Goal: Task Accomplishment & Management: Manage account settings

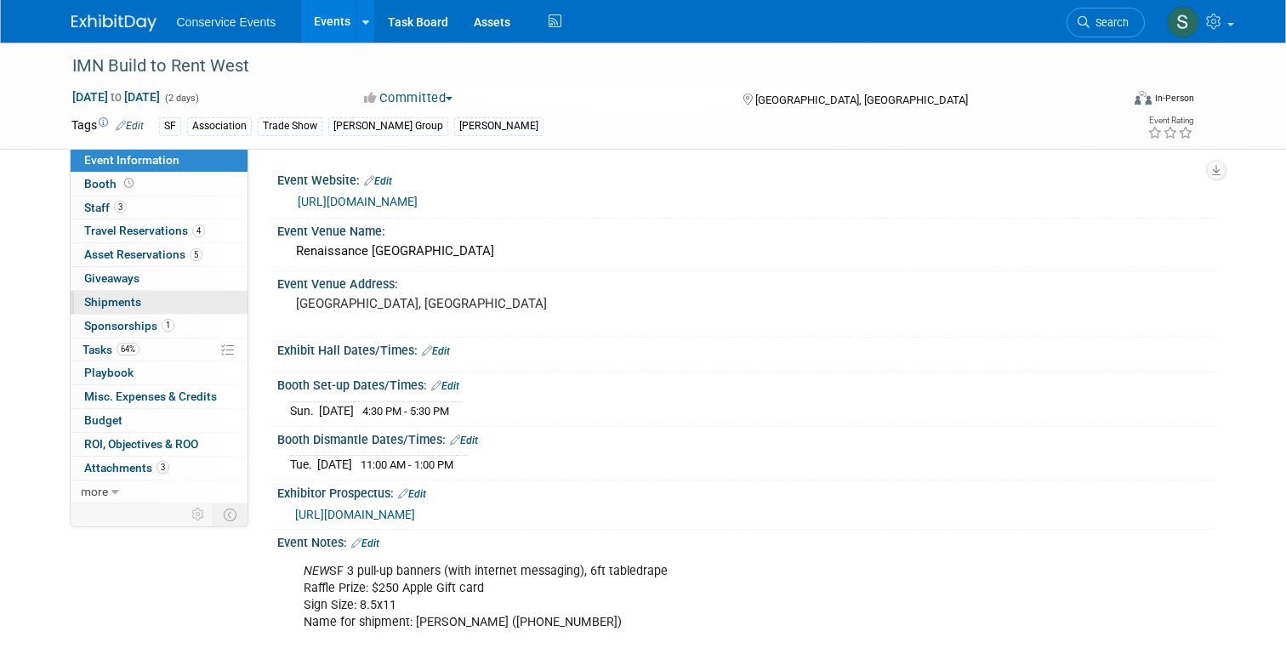
scroll to position [249, 0]
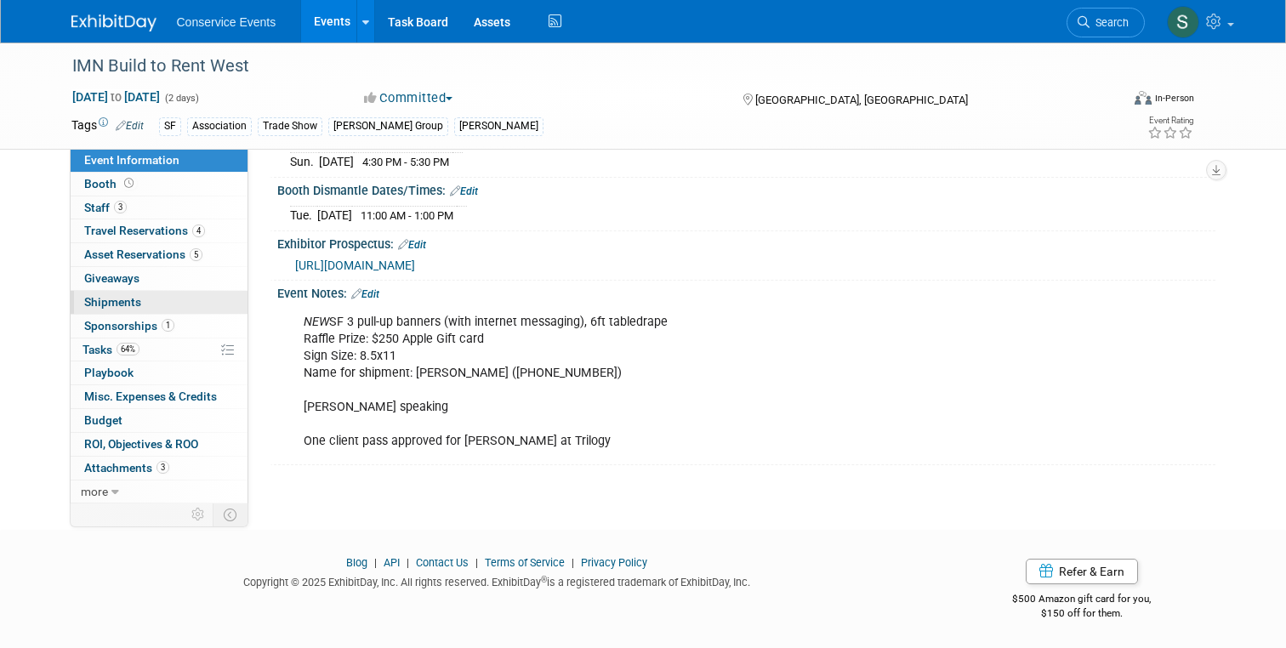
click at [107, 304] on span "Shipments 0" at bounding box center [112, 302] width 57 height 14
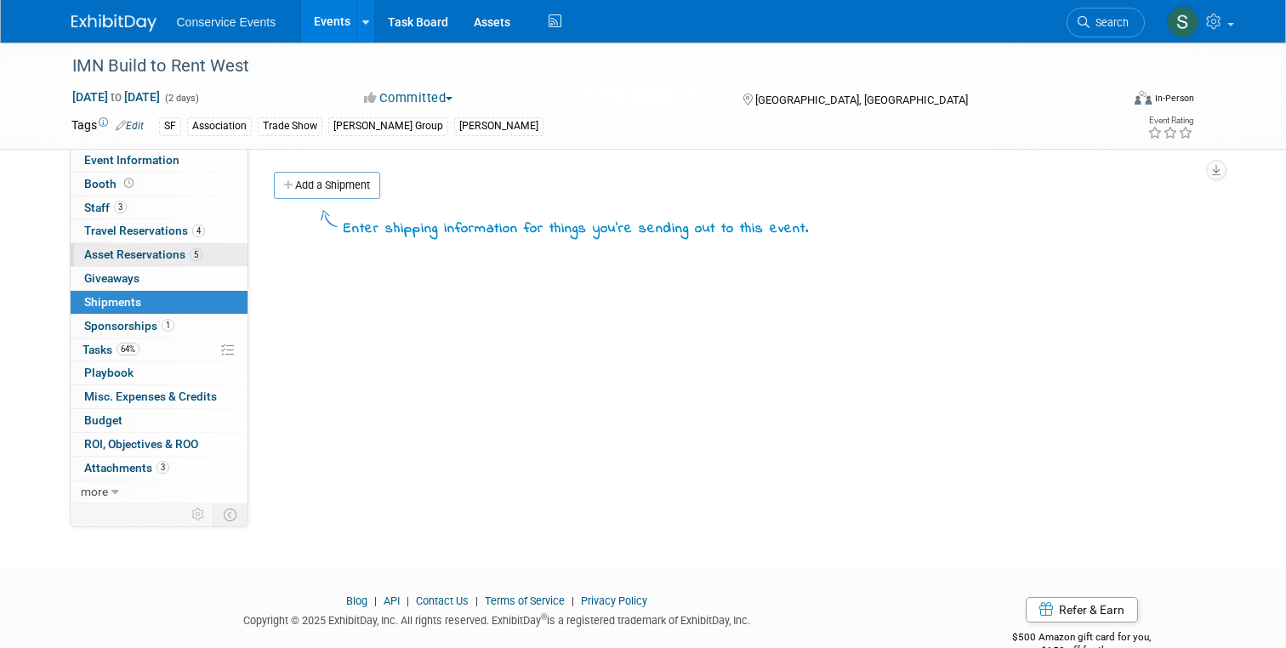
click at [116, 258] on span "Asset Reservations 5" at bounding box center [143, 254] width 118 height 14
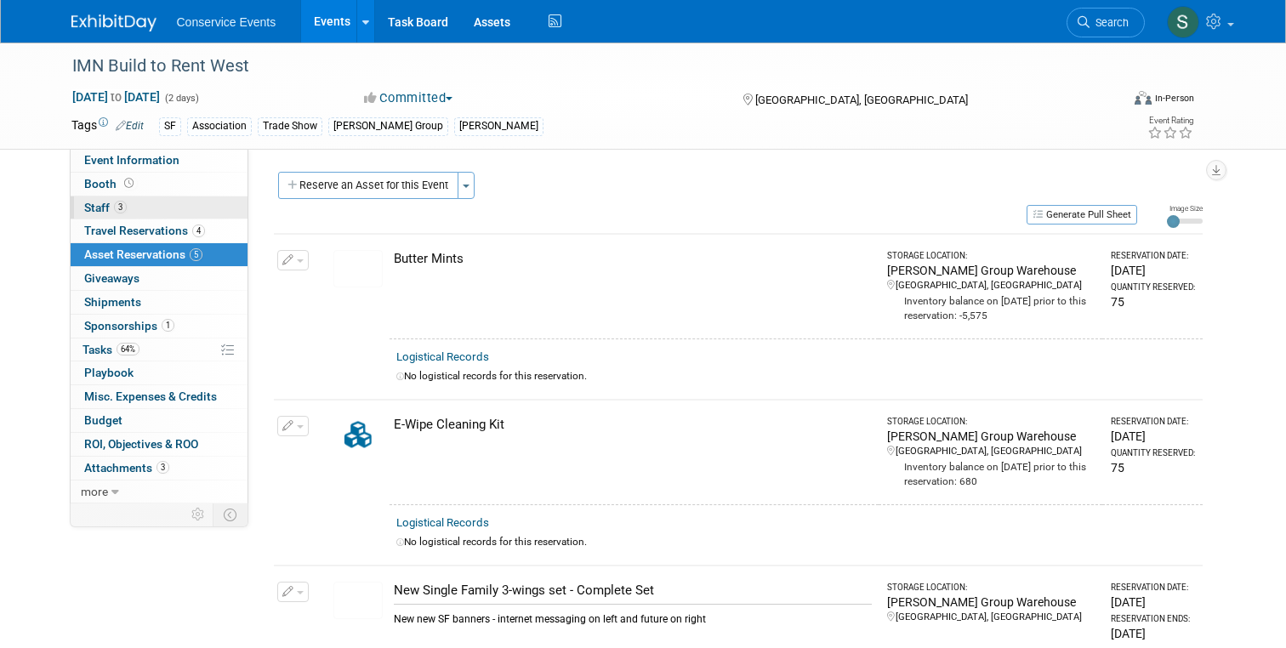
click at [105, 207] on span "Staff 3" at bounding box center [105, 208] width 43 height 14
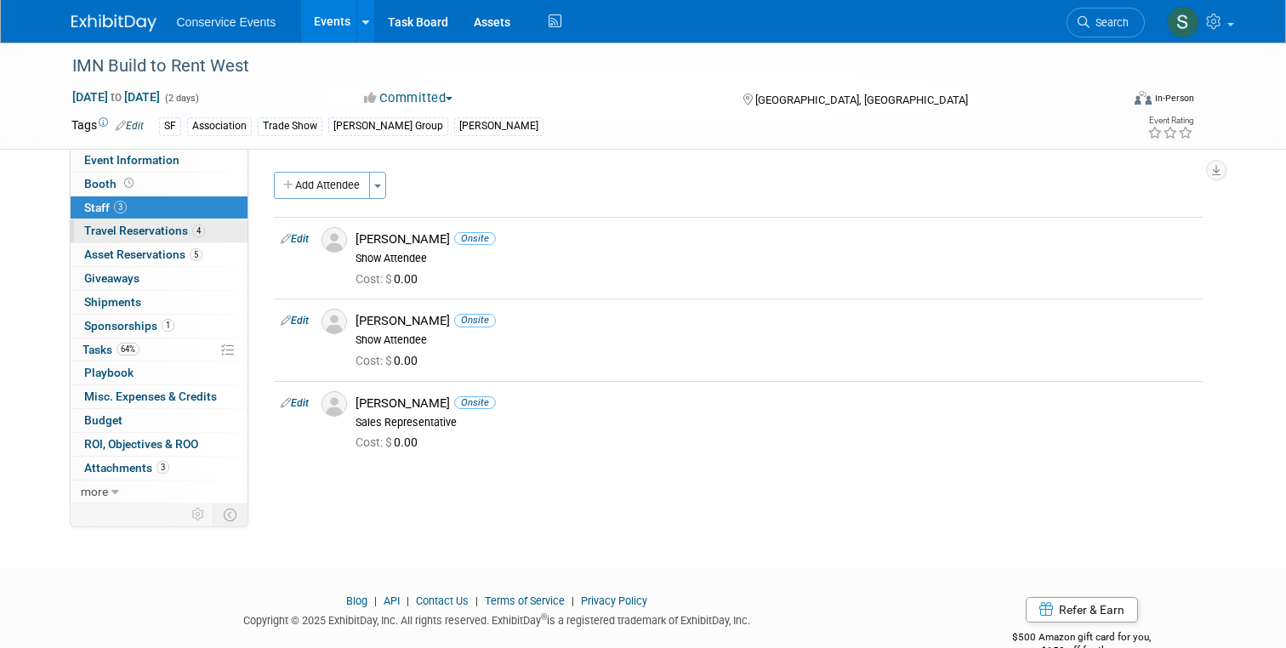
click at [137, 230] on span "Travel Reservations 4" at bounding box center [144, 231] width 121 height 14
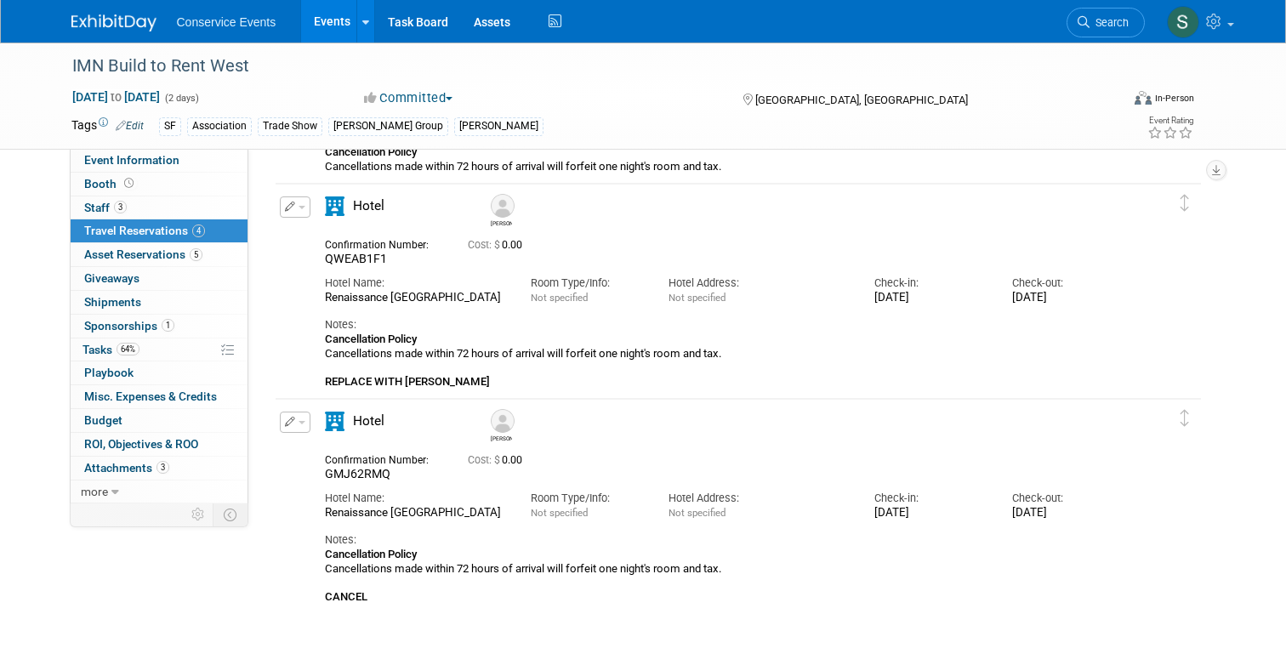
scroll to position [418, 0]
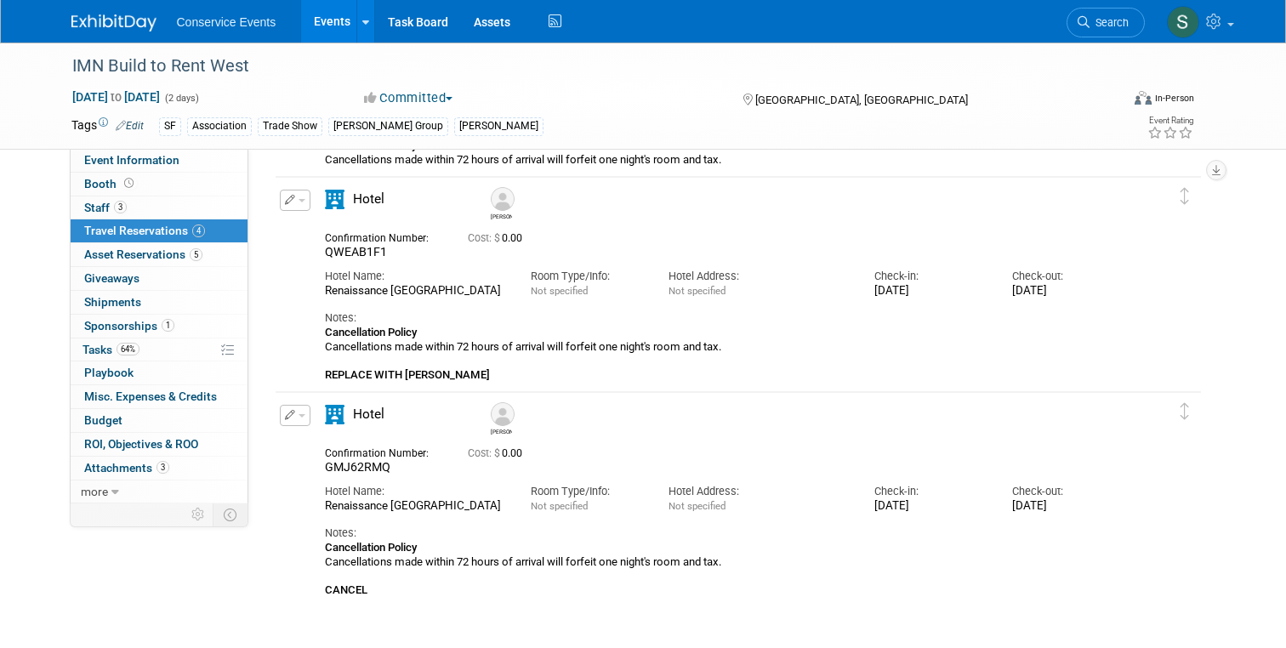
click at [293, 198] on icon "button" at bounding box center [290, 200] width 11 height 10
click at [327, 228] on button "Edit Reservation" at bounding box center [353, 230] width 144 height 25
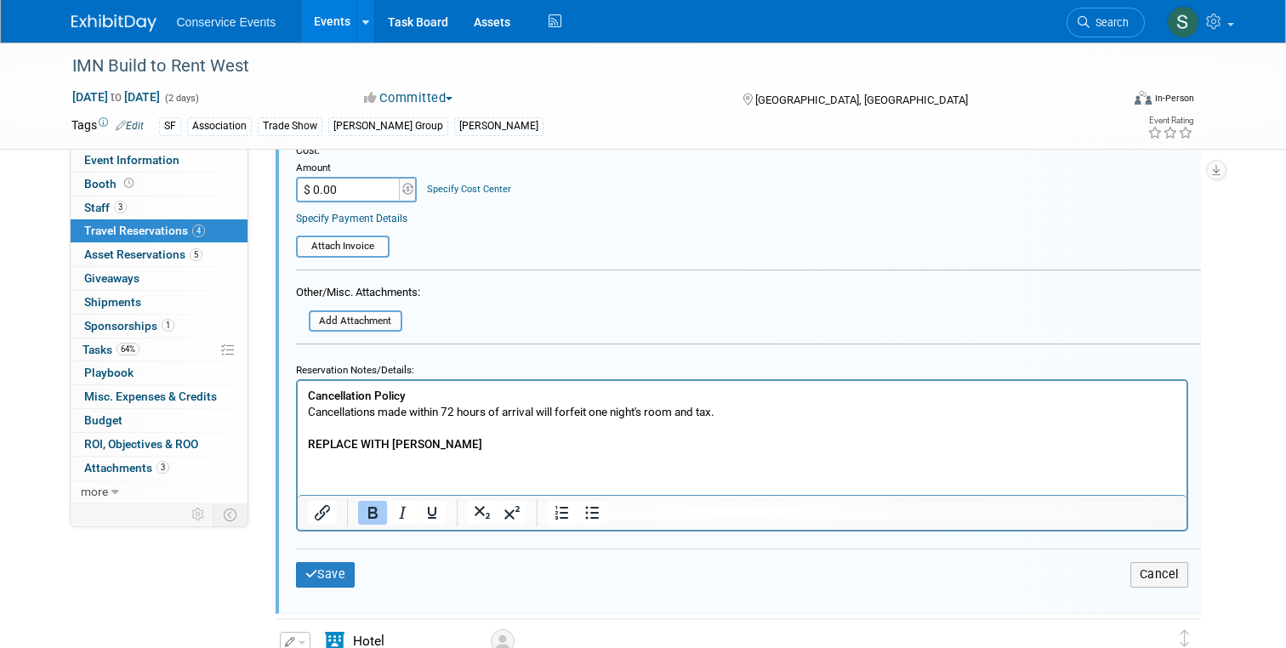
scroll to position [1046, 0]
click at [463, 453] on html "Cancellation Policy Cancellations made within 72 hours of arrival will forfeit …" at bounding box center [741, 417] width 889 height 71
click at [473, 440] on b "REPLACE WITH TANNER WADE 79815324" at bounding box center [422, 445] width 231 height 14
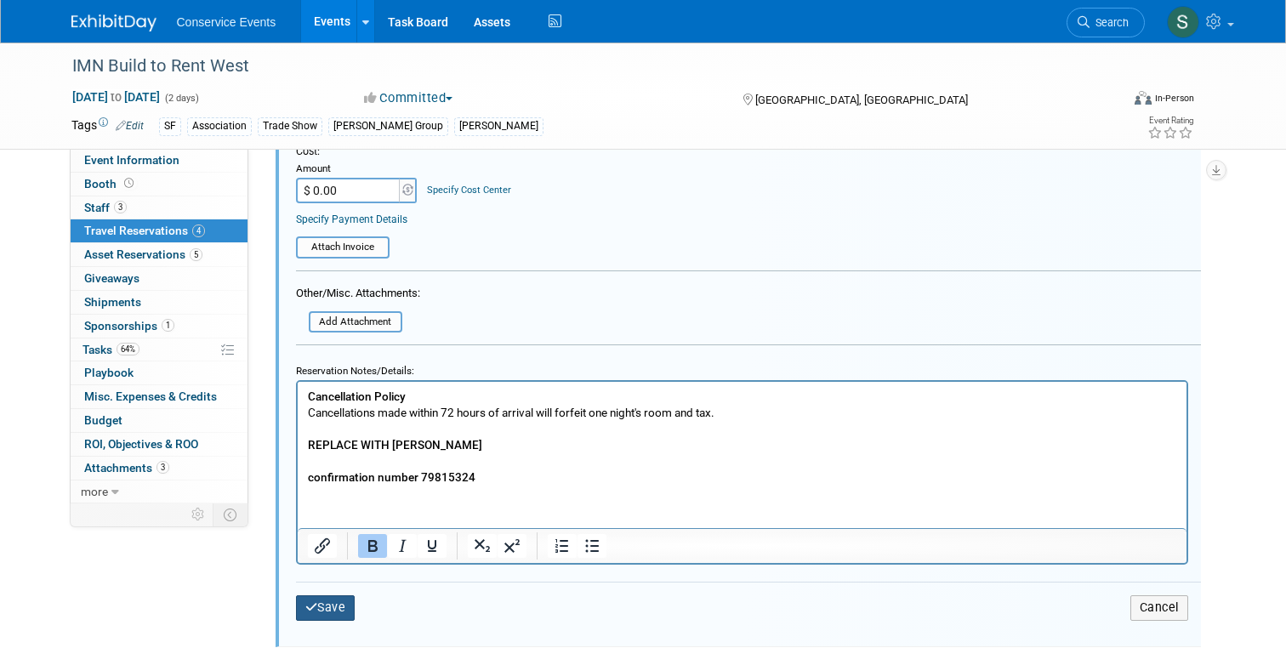
click at [325, 611] on button "Save" at bounding box center [326, 607] width 60 height 25
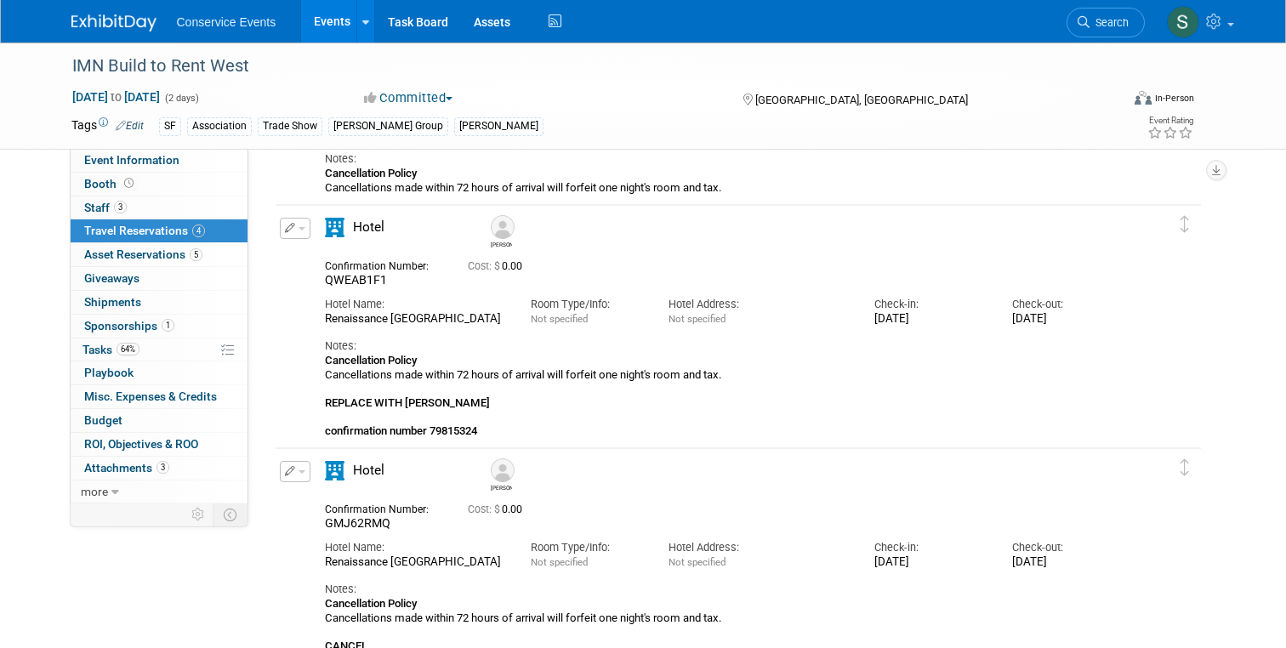
scroll to position [376, 0]
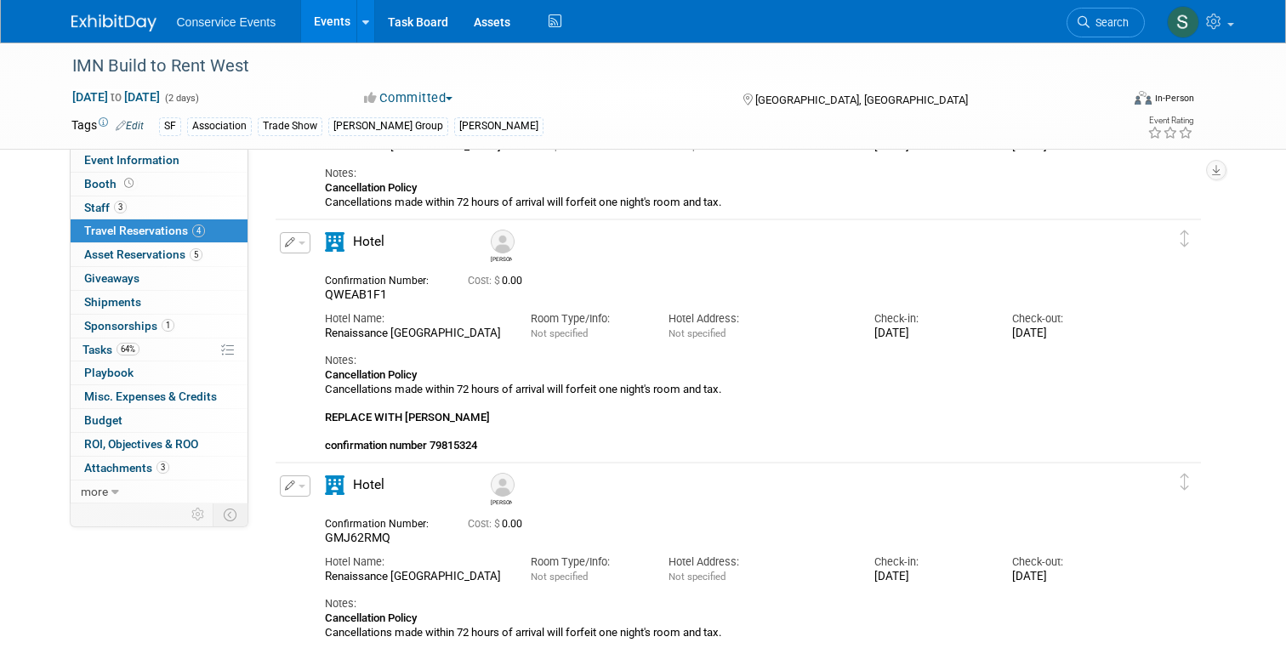
click at [299, 246] on button "button" at bounding box center [295, 242] width 31 height 21
click at [341, 272] on button "Edit Reservation" at bounding box center [353, 272] width 144 height 25
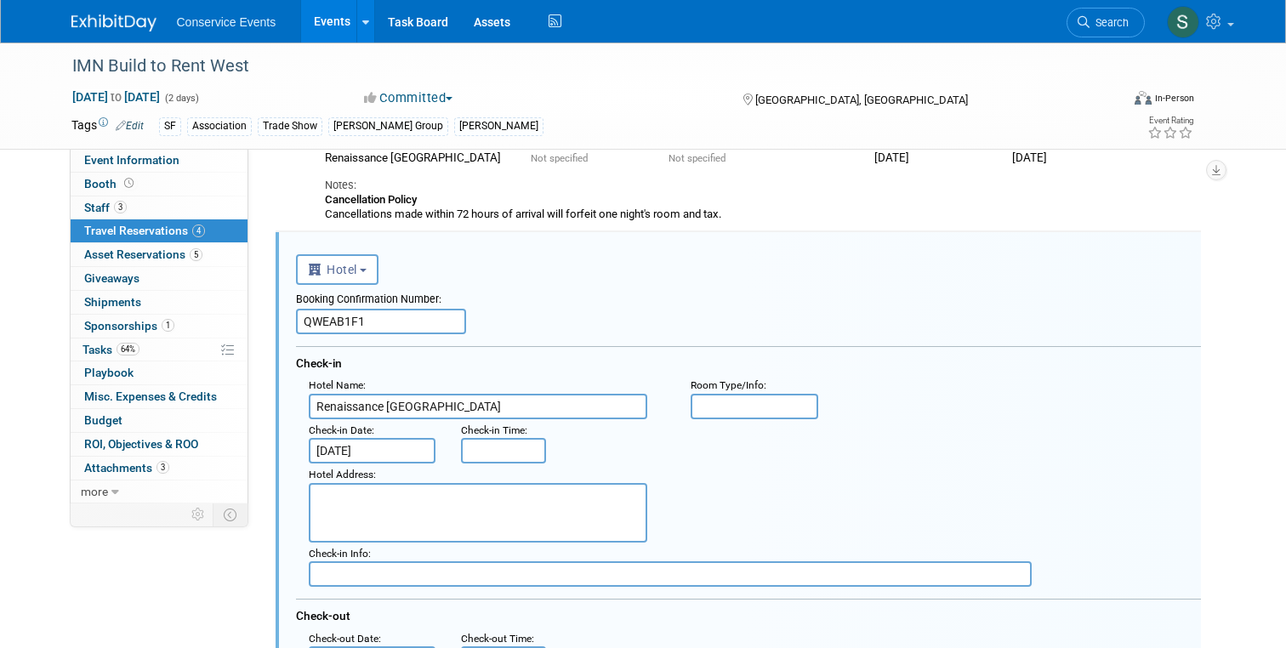
scroll to position [361, 0]
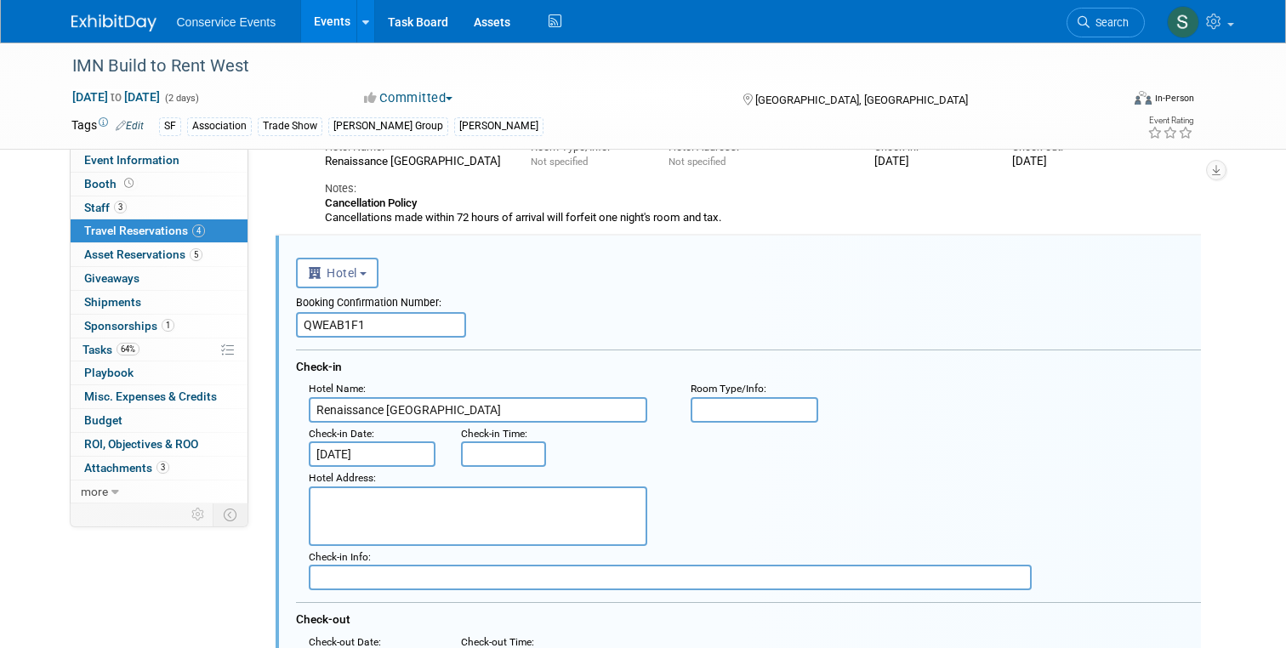
click at [299, 227] on td "Delete Reservation Kimberly 0X2EH8NB Cost: $ 0.00" at bounding box center [725, 139] width 900 height 182
click at [361, 280] on button "Hotel" at bounding box center [337, 273] width 83 height 31
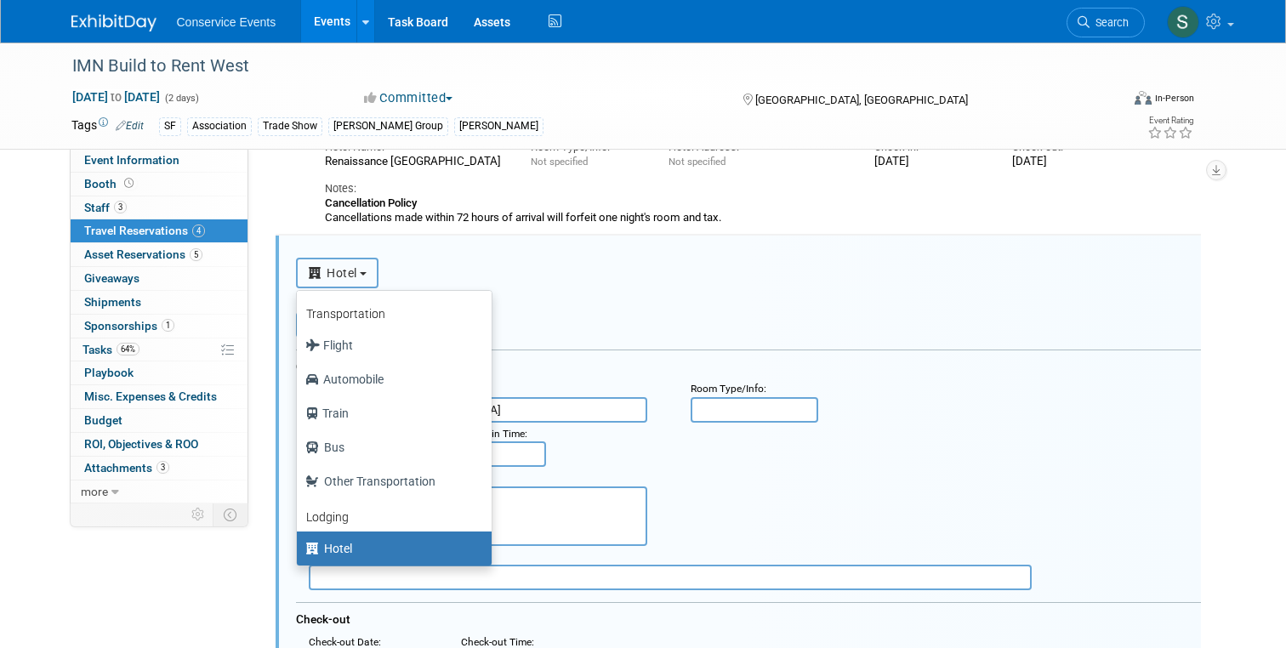
click at [361, 278] on button "Hotel" at bounding box center [337, 273] width 83 height 31
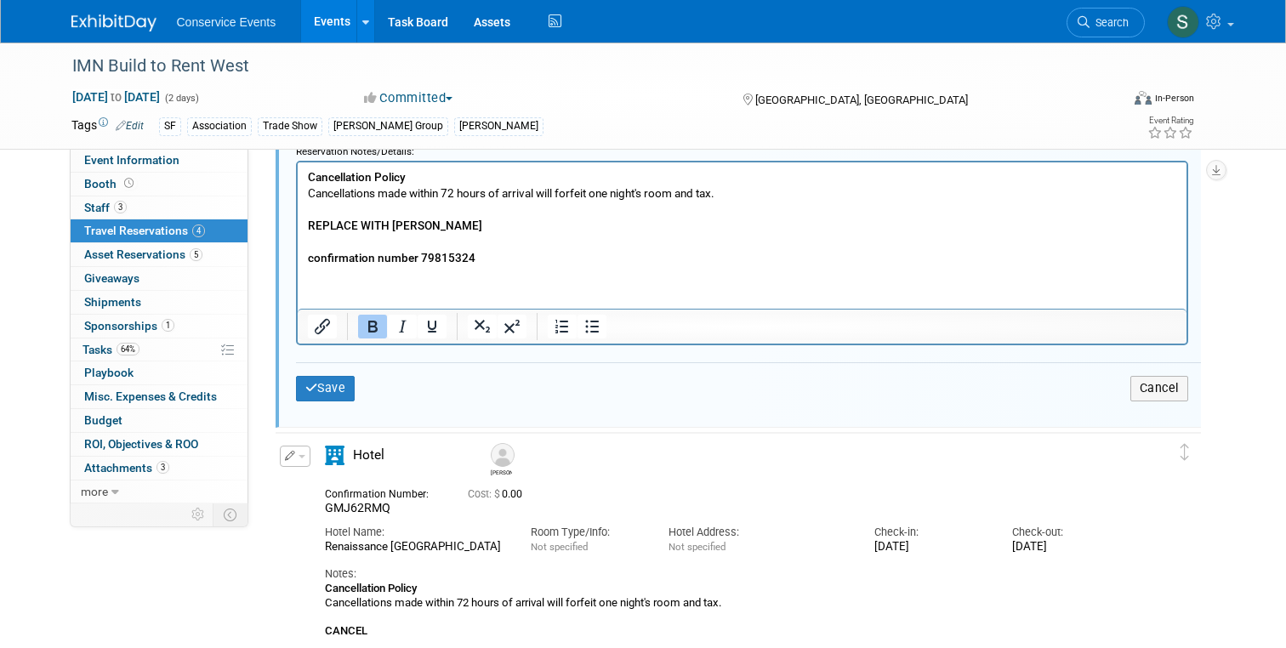
scroll to position [1304, 0]
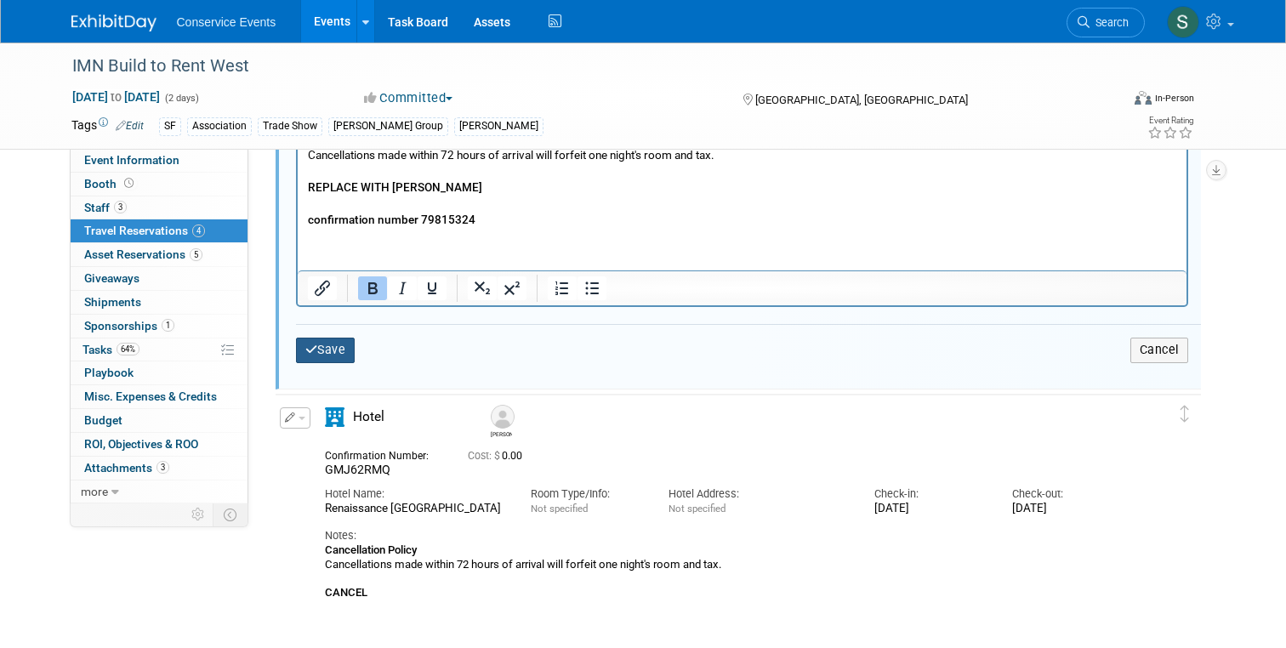
click at [322, 344] on button "Save" at bounding box center [326, 350] width 60 height 25
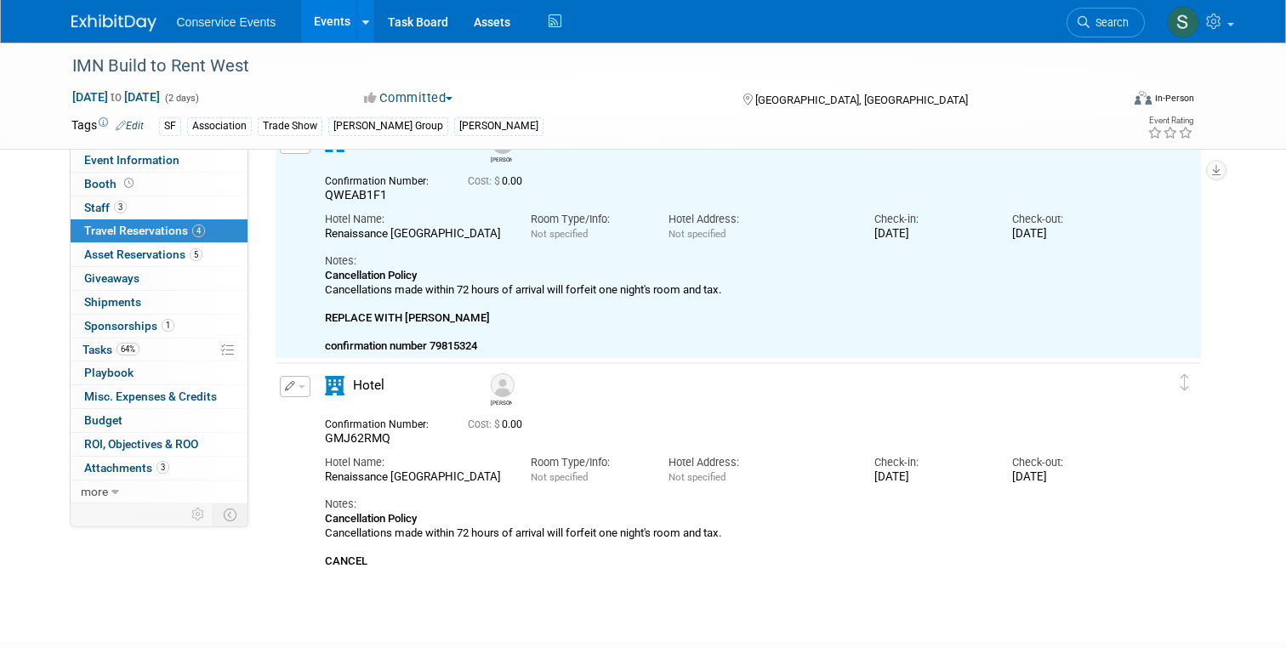
scroll to position [403, 0]
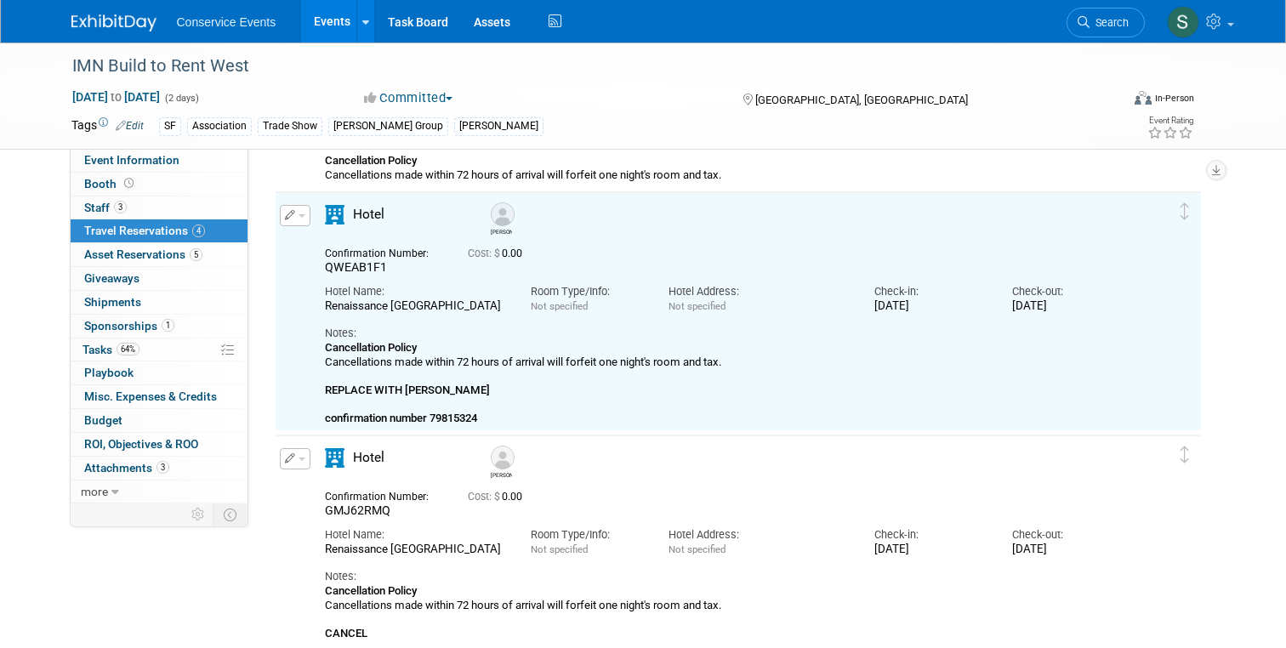
click at [287, 210] on icon "button" at bounding box center [290, 215] width 11 height 10
click at [351, 246] on button "Edit Reservation" at bounding box center [353, 245] width 144 height 25
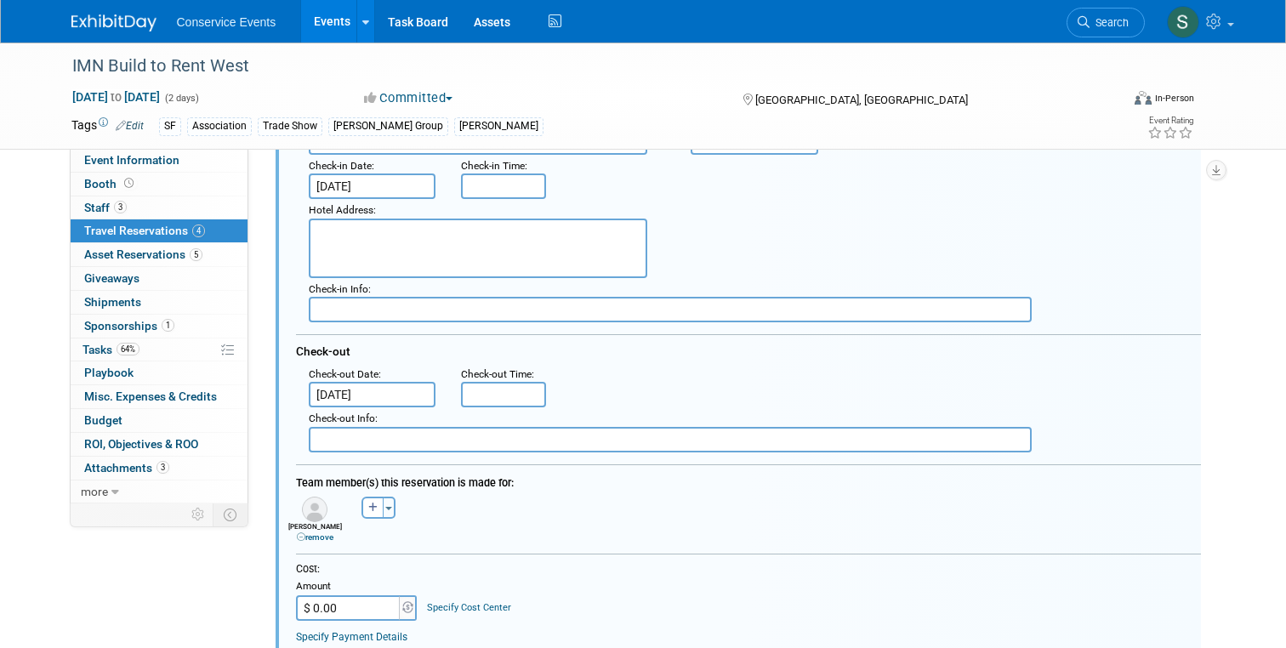
scroll to position [629, 0]
click at [320, 541] on link "remove" at bounding box center [315, 535] width 37 height 9
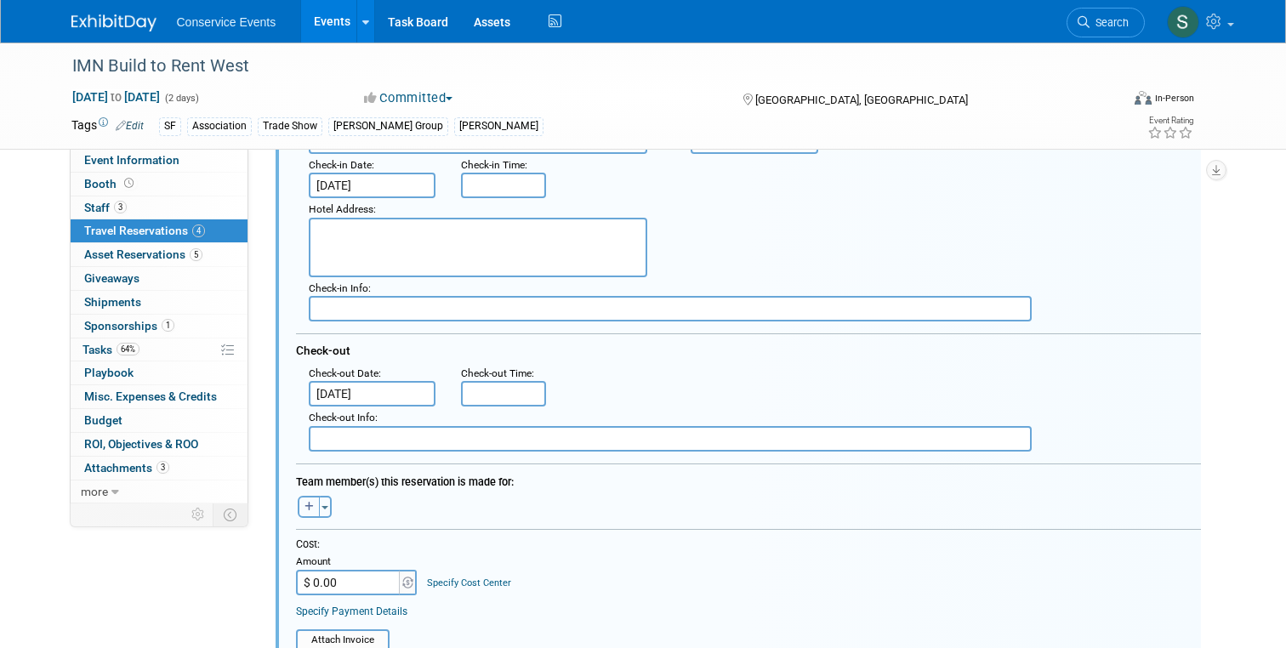
click at [305, 509] on icon "button" at bounding box center [308, 507] width 9 height 10
select select
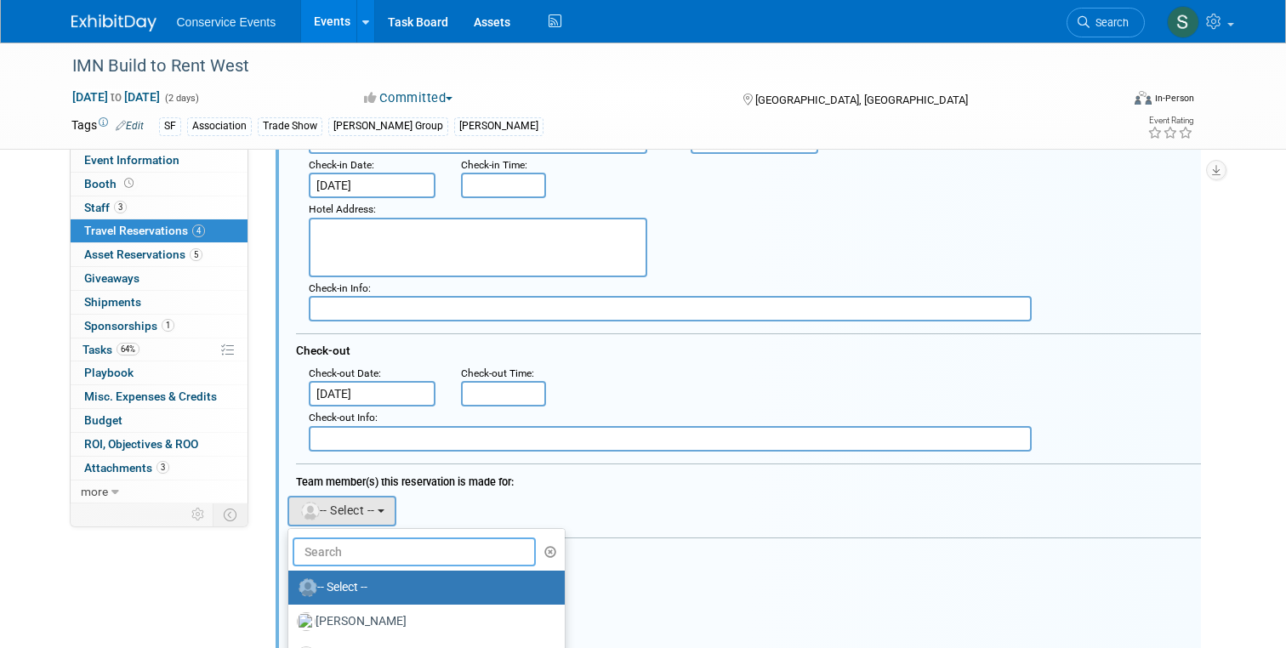
click at [355, 551] on input "text" at bounding box center [415, 551] width 244 height 29
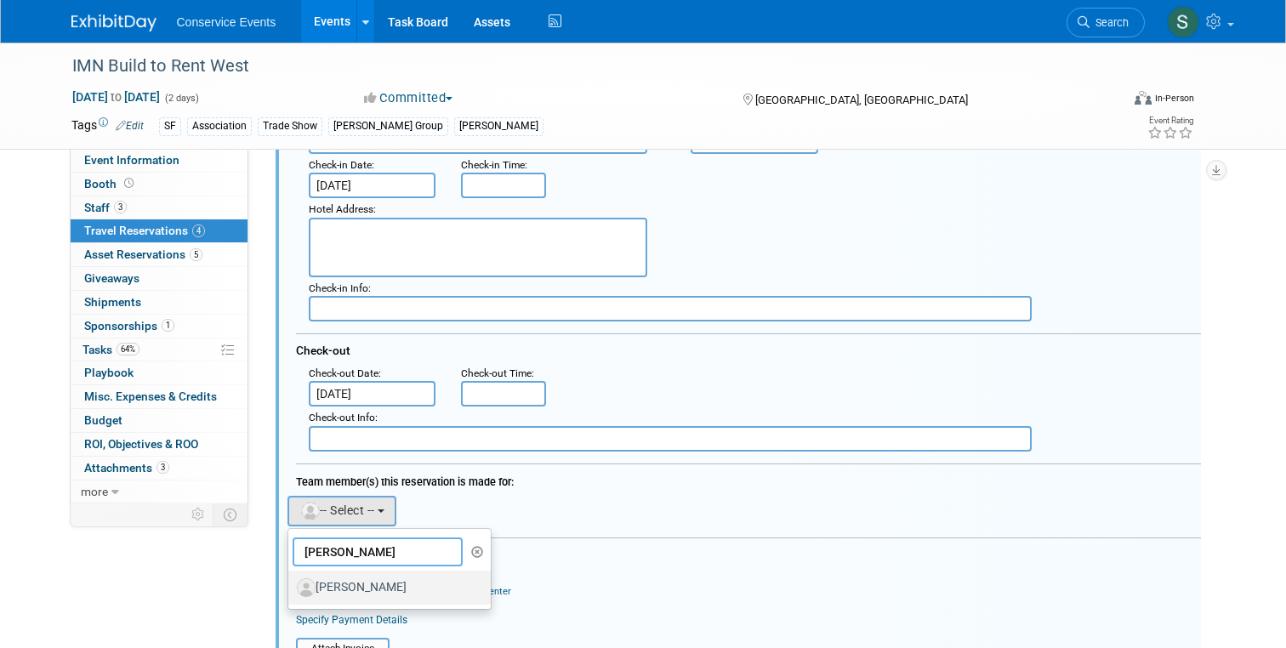
type input "tann"
click at [367, 583] on label "[PERSON_NAME]" at bounding box center [386, 587] width 178 height 27
click at [291, 583] on input "[PERSON_NAME]" at bounding box center [285, 585] width 11 height 11
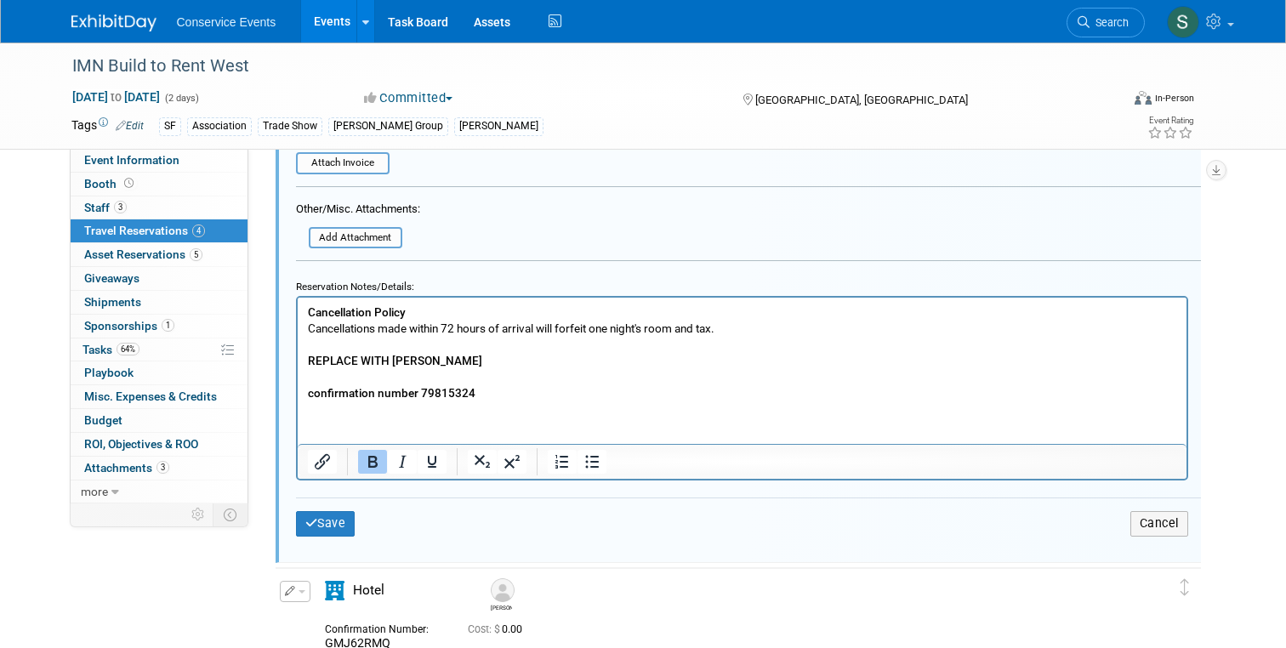
scroll to position [1134, 0]
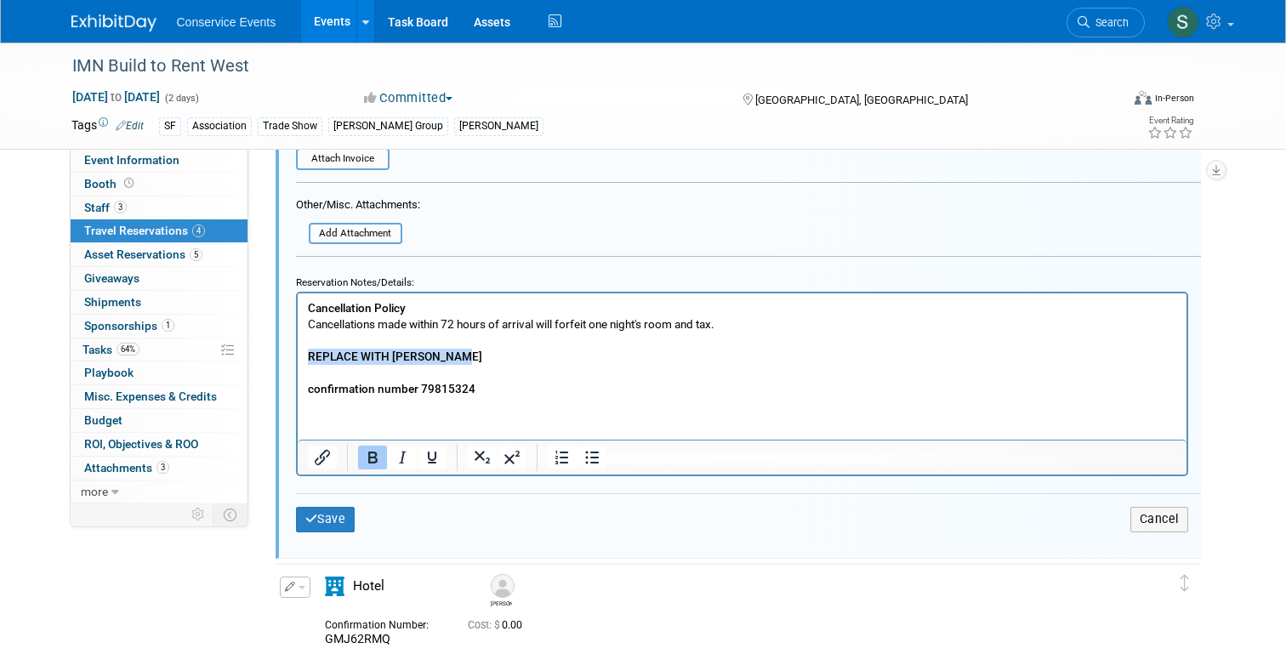
drag, startPoint x: 477, startPoint y: 355, endPoint x: 308, endPoint y: 355, distance: 169.2
click at [308, 355] on p "Cancellation Policy Cancellations made within 72 hours of arrival will forfeit …" at bounding box center [741, 348] width 869 height 97
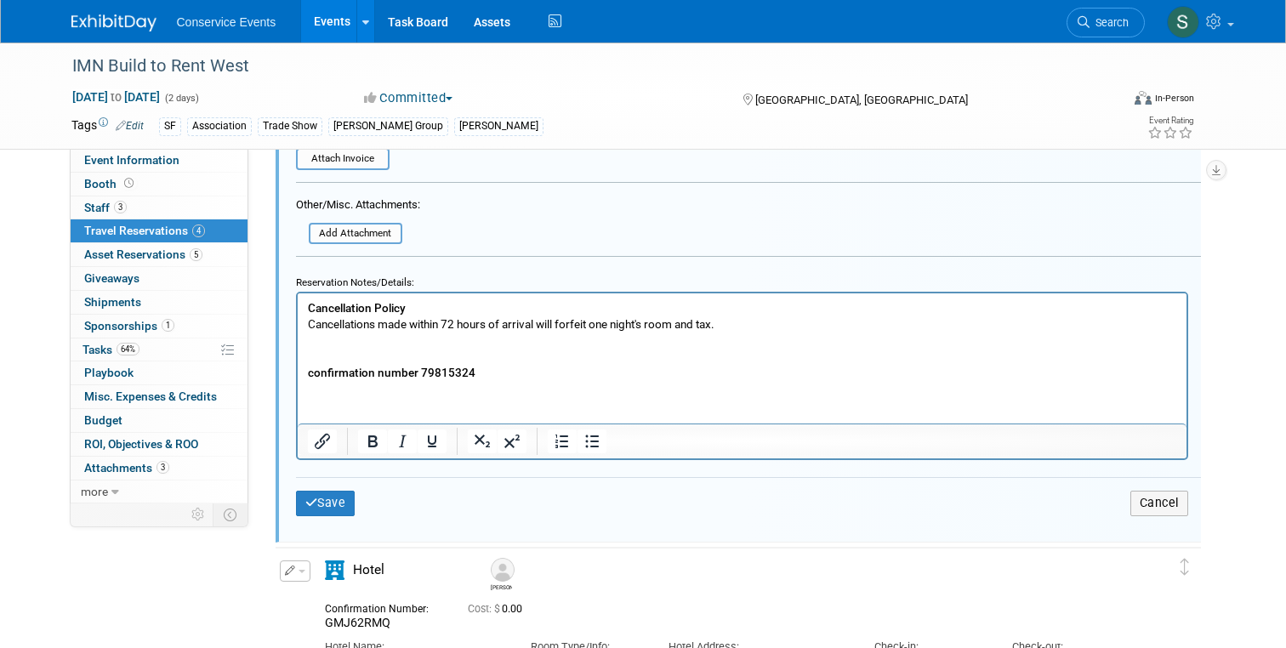
click at [330, 347] on p "Cancellation Policy Cancellations made within 72 hours of arrival will forfeit …" at bounding box center [741, 340] width 869 height 81
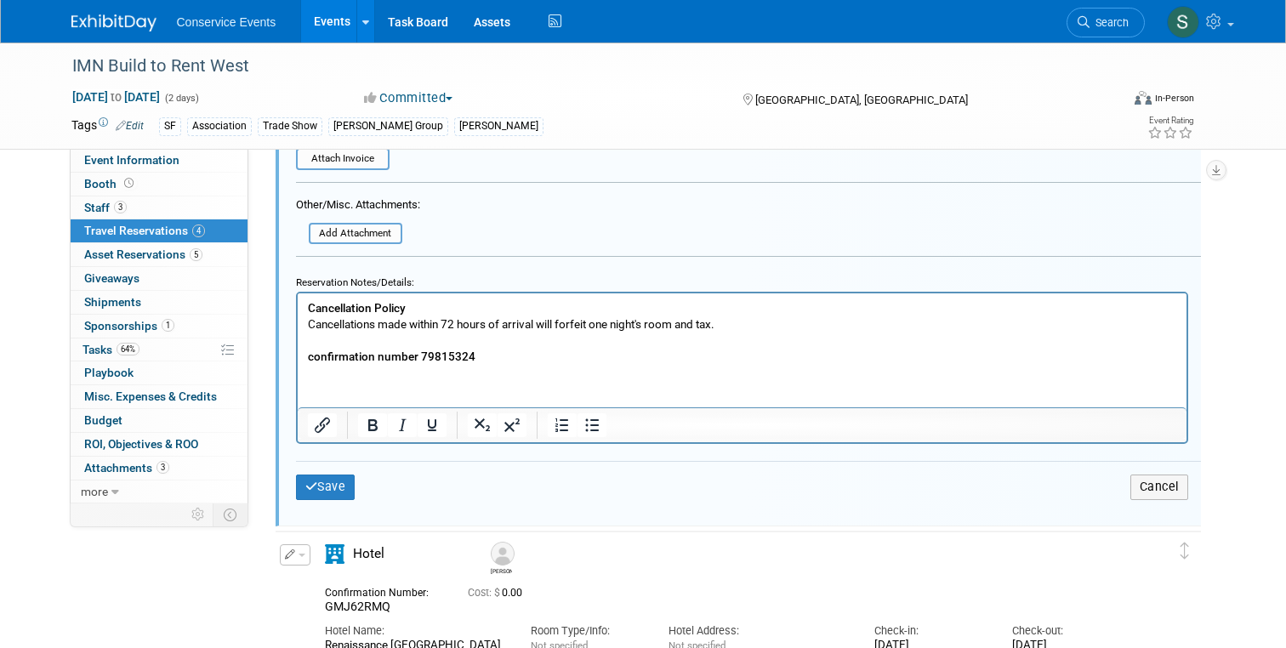
click at [330, 504] on div "Save Cancel" at bounding box center [748, 486] width 905 height 51
click at [329, 478] on button "Save" at bounding box center [326, 486] width 60 height 25
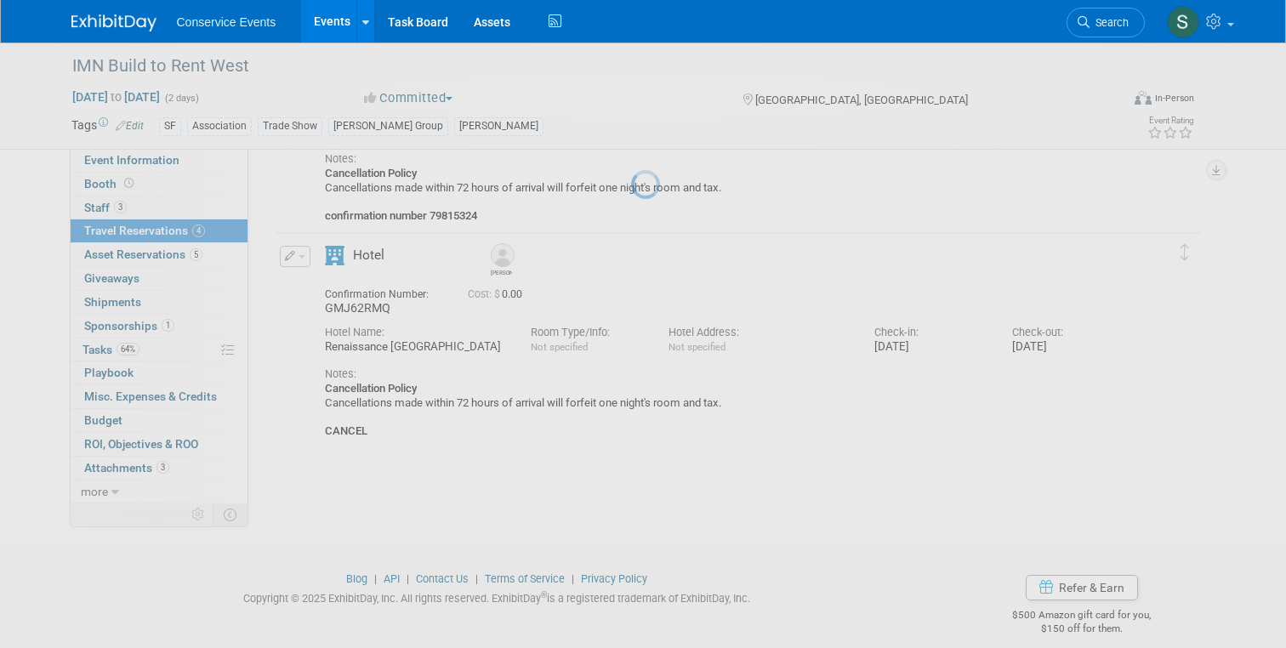
click at [631, 484] on div at bounding box center [643, 324] width 24 height 648
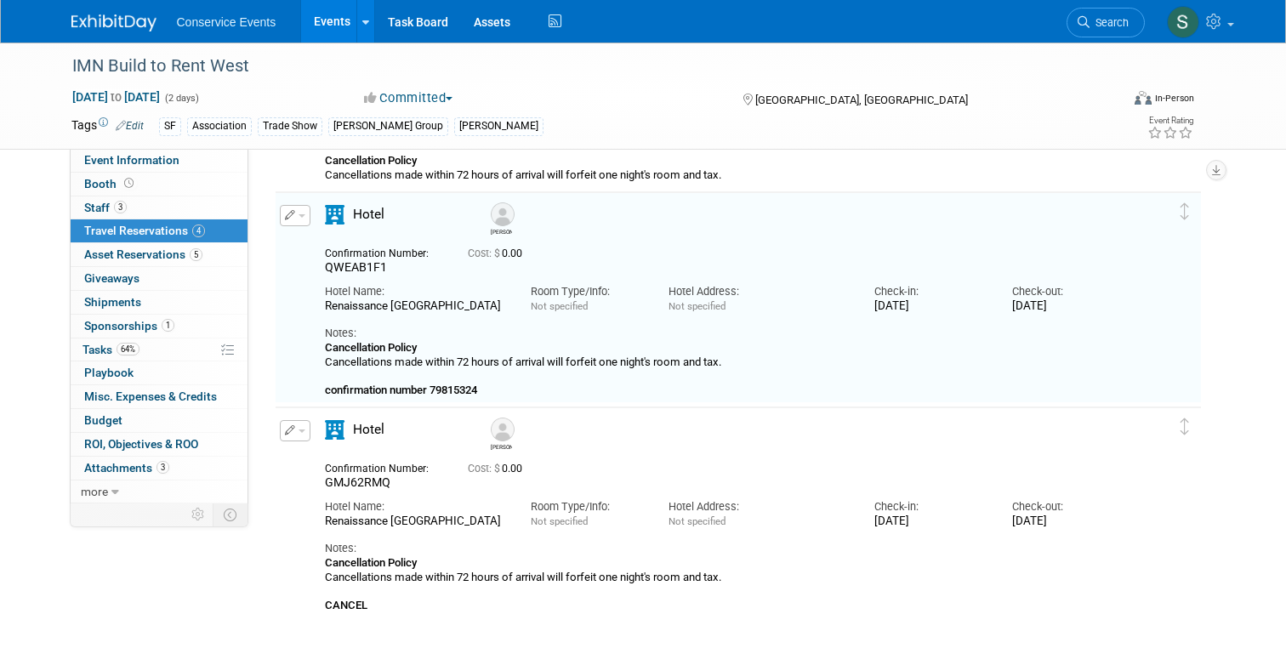
scroll to position [403, 0]
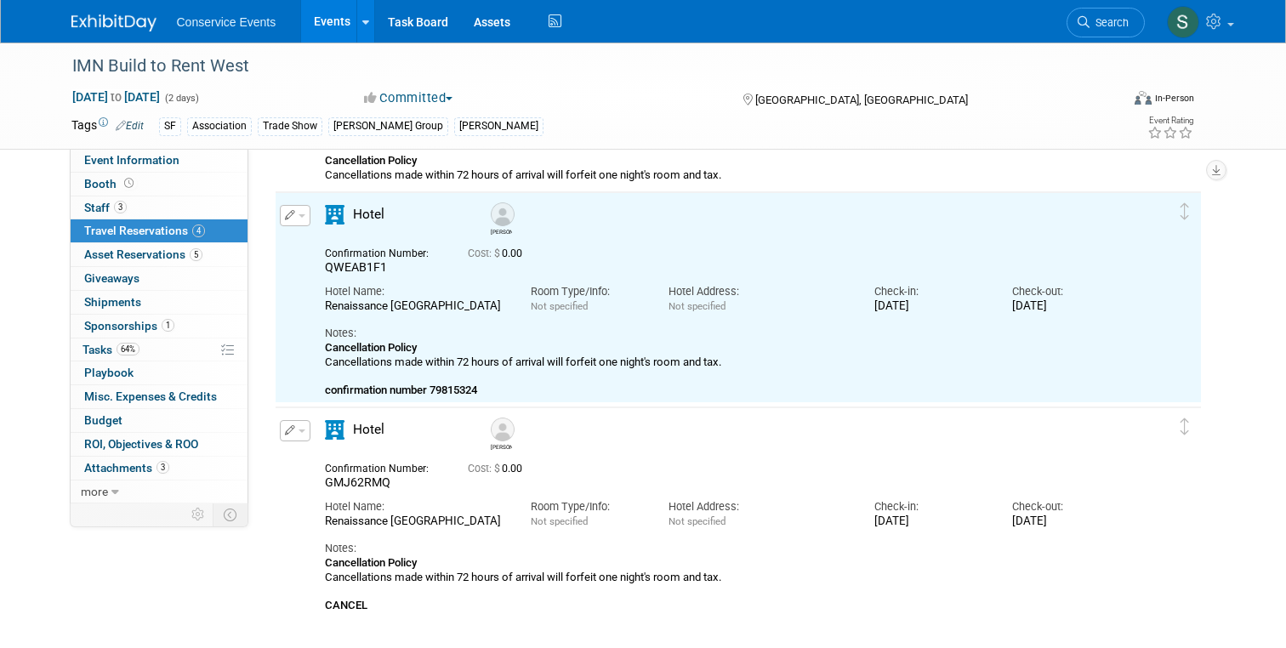
click at [302, 429] on button "button" at bounding box center [295, 430] width 31 height 21
click at [341, 460] on button "Edit Reservation" at bounding box center [353, 460] width 144 height 25
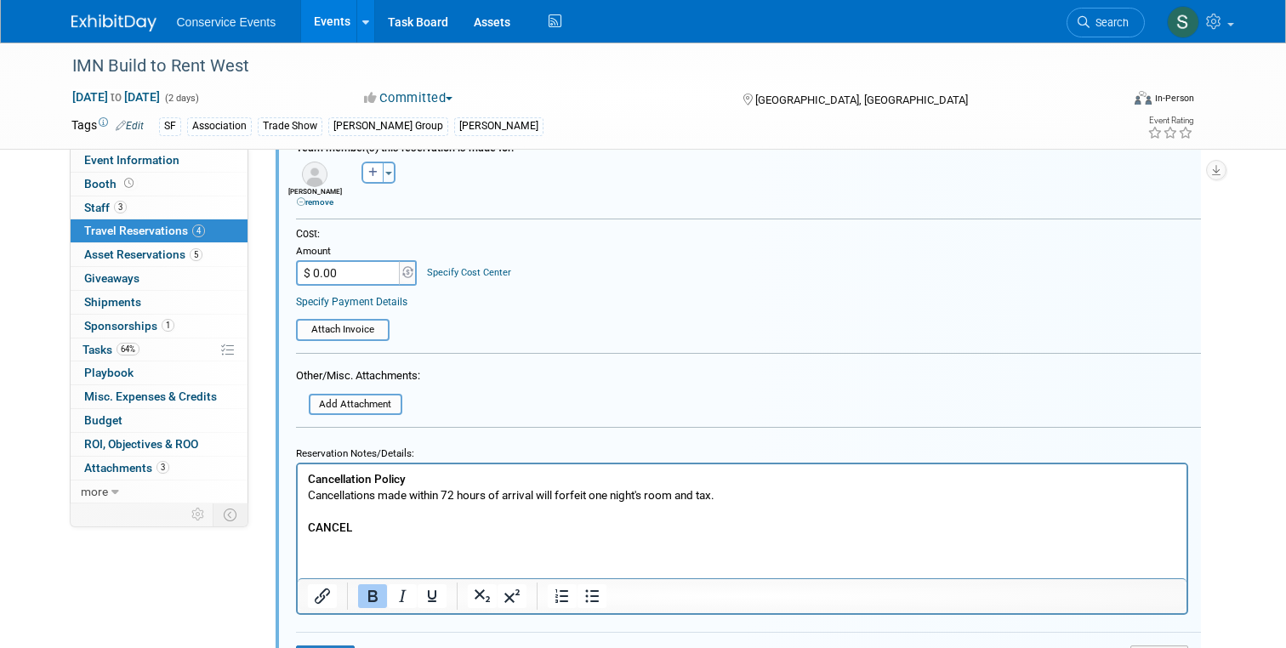
scroll to position [1179, 0]
click at [366, 531] on p "Cancellation Policy Cancellations made within 72 hours of arrival will forfeit …" at bounding box center [741, 502] width 869 height 65
click at [339, 524] on b "CANCELED" at bounding box center [336, 527] width 59 height 14
click at [428, 599] on icon "Underline" at bounding box center [432, 595] width 20 height 20
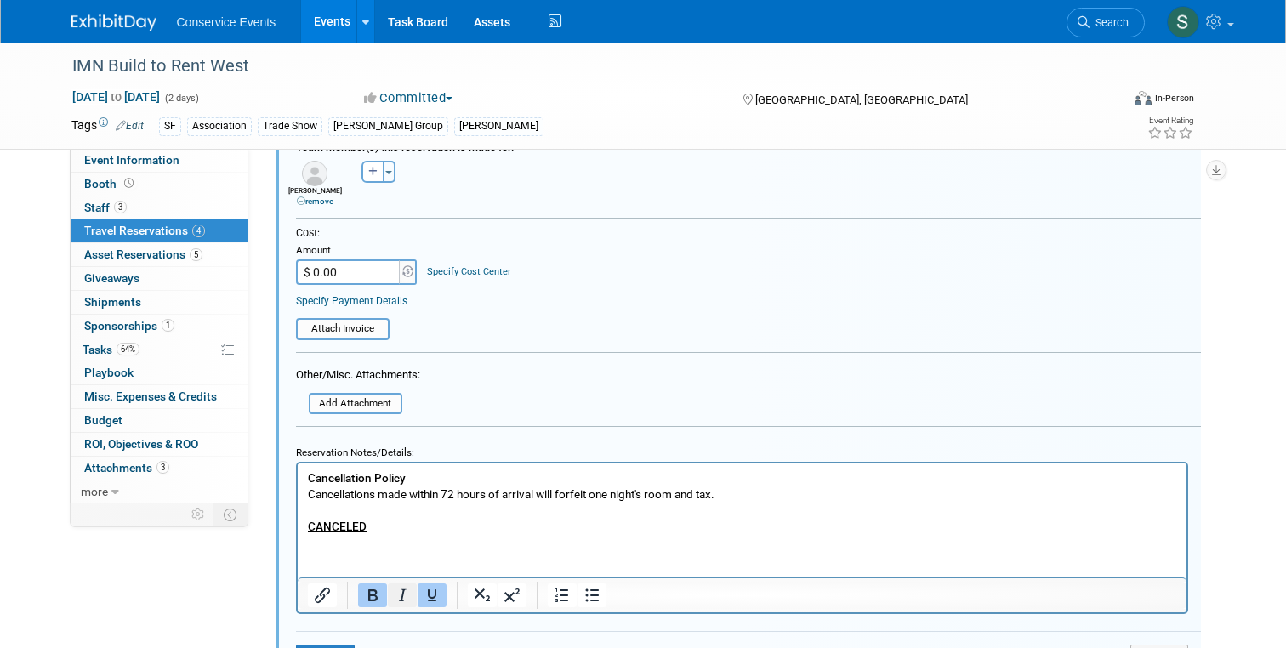
click at [409, 599] on icon "Italic" at bounding box center [402, 595] width 20 height 20
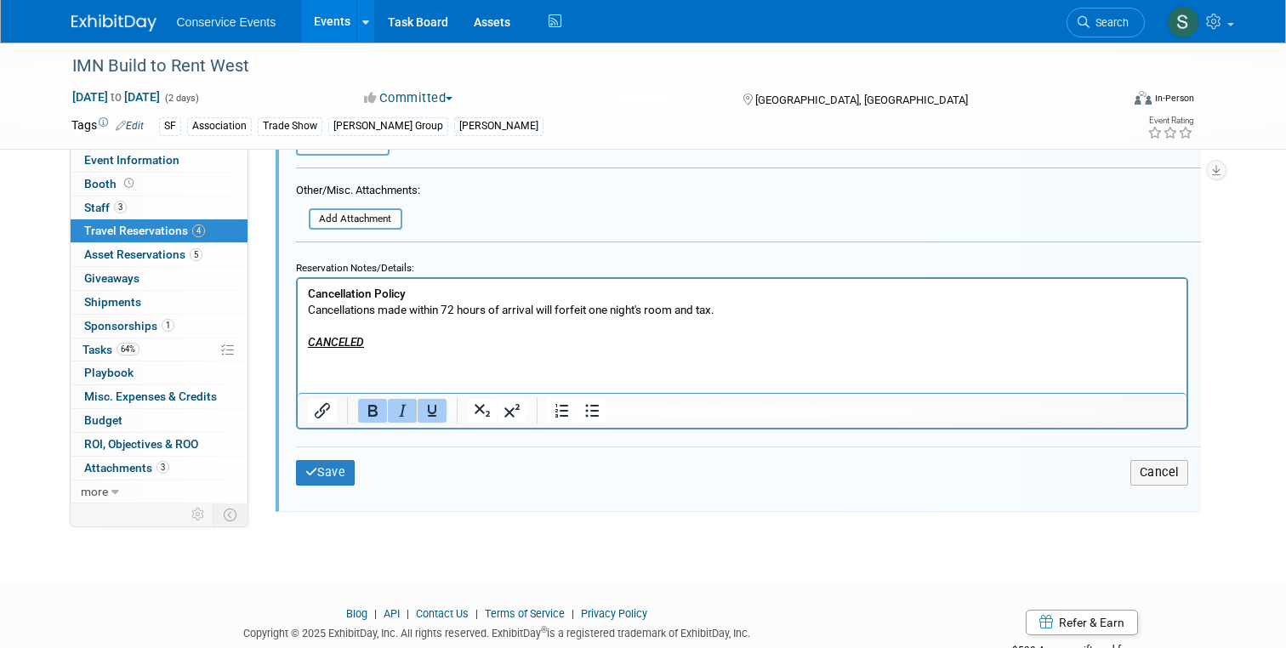
scroll to position [1368, 0]
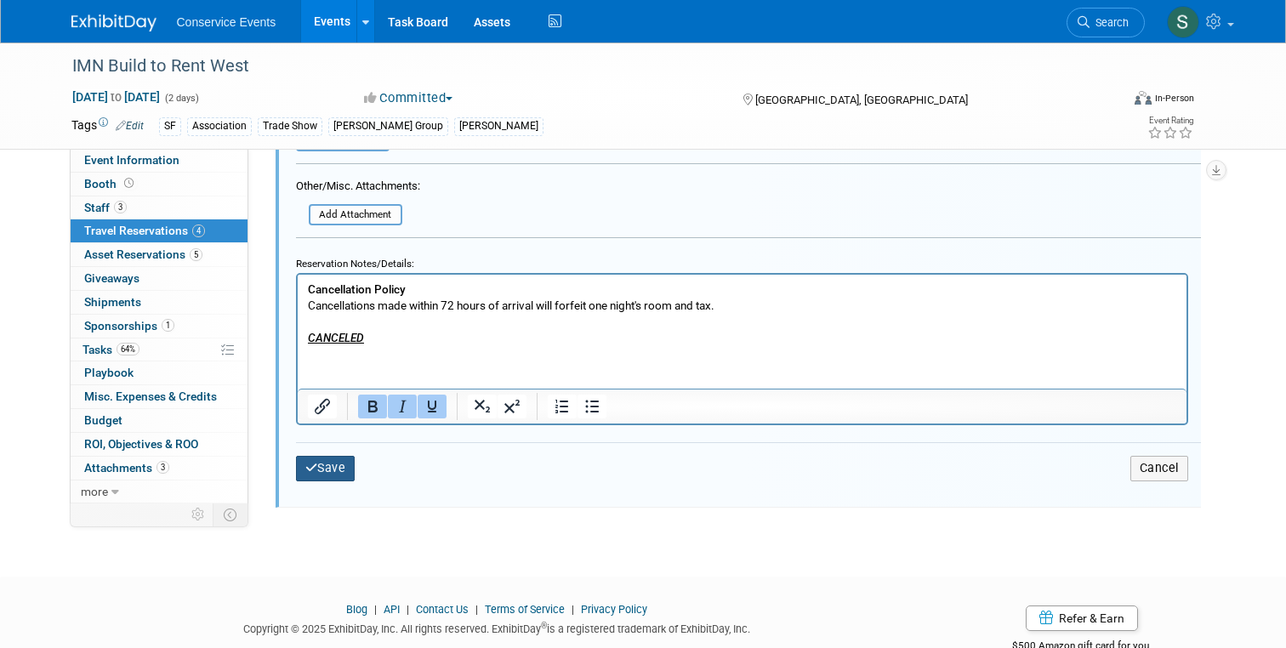
click at [340, 475] on button "Save" at bounding box center [326, 468] width 60 height 25
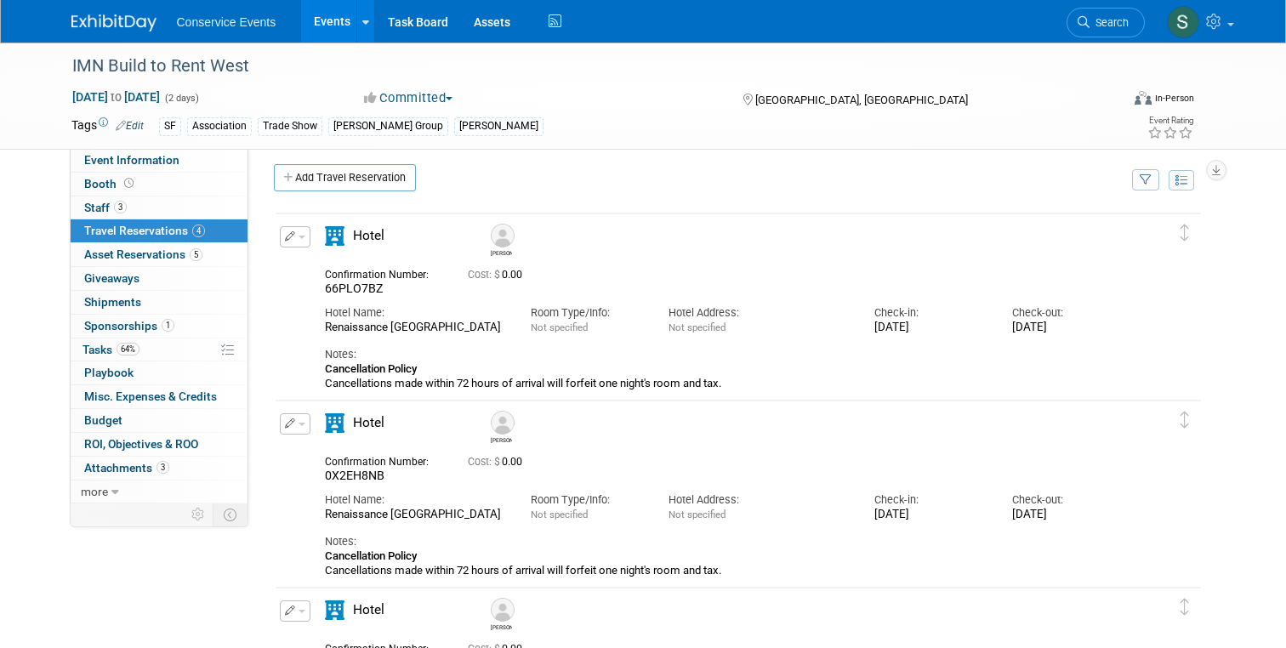
scroll to position [0, 0]
